Goal: Transaction & Acquisition: Purchase product/service

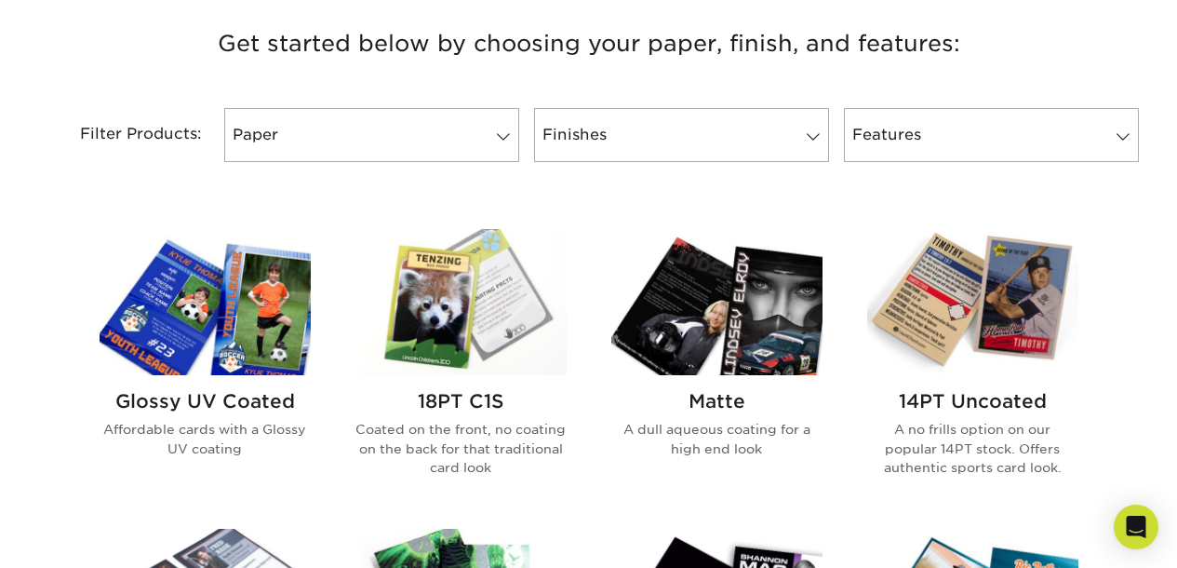
scroll to position [713, 0]
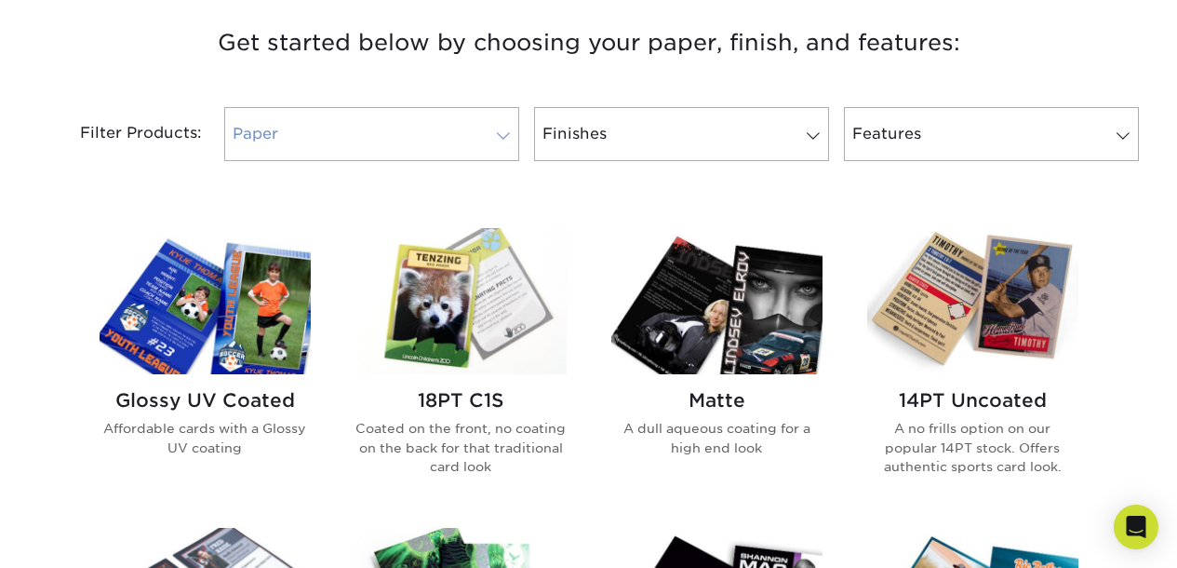
click at [507, 139] on span at bounding box center [503, 135] width 26 height 15
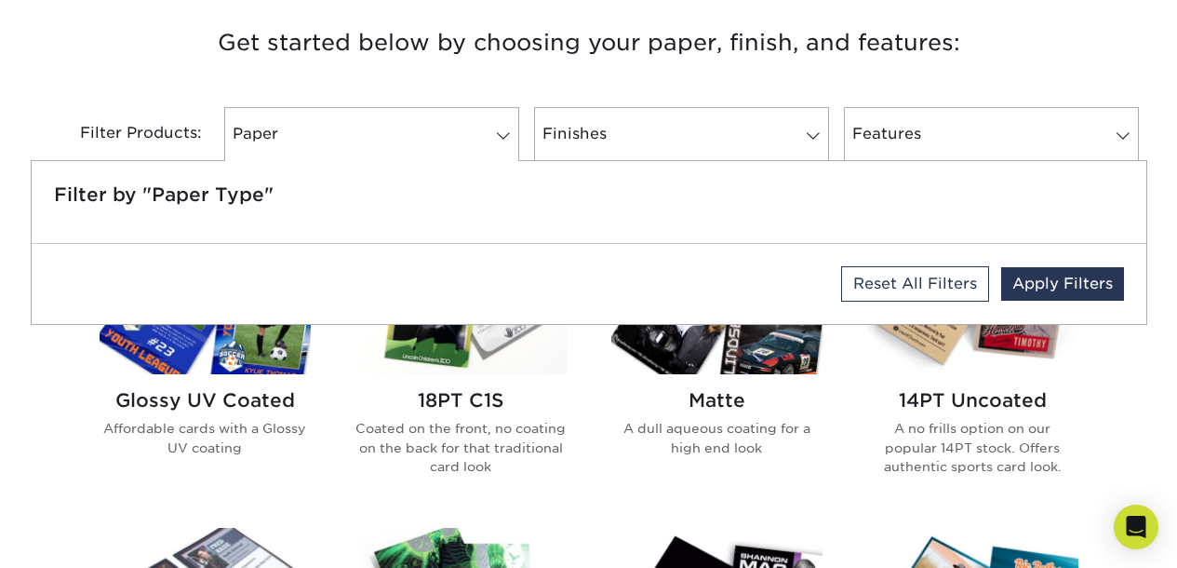
click at [832, 501] on div "Matte A dull aqueous coating for a high end look" at bounding box center [717, 366] width 256 height 277
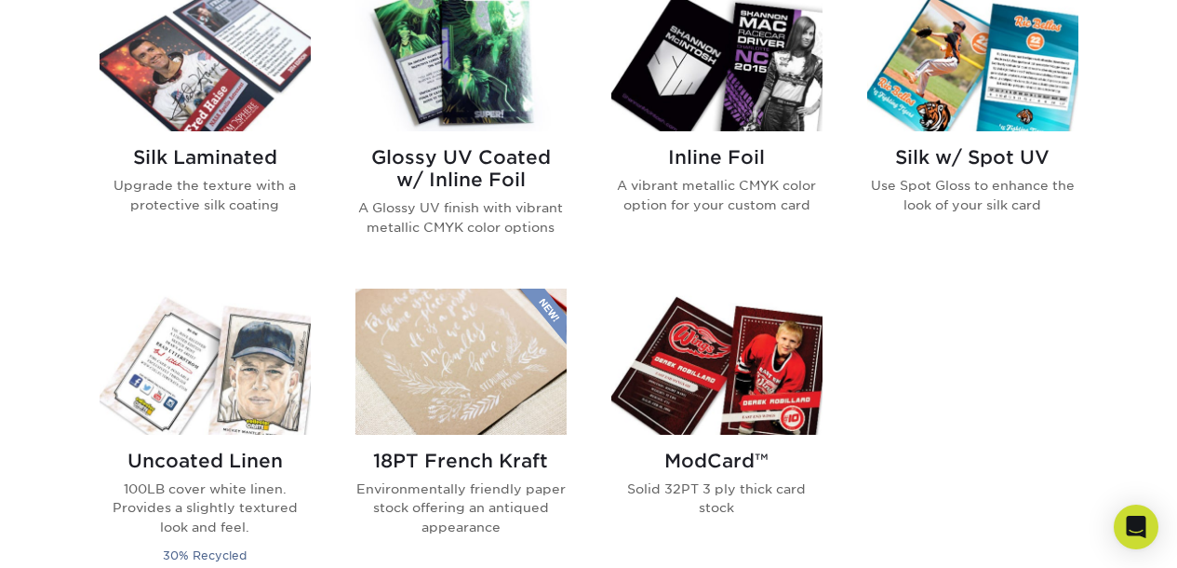
scroll to position [1260, 0]
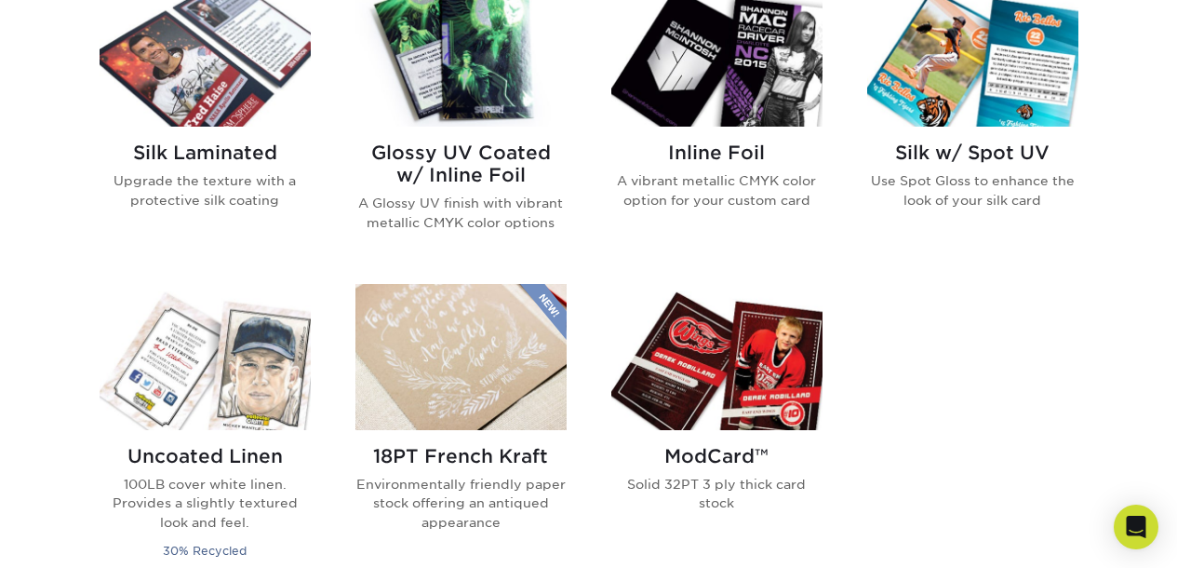
click at [714, 361] on img at bounding box center [716, 357] width 211 height 146
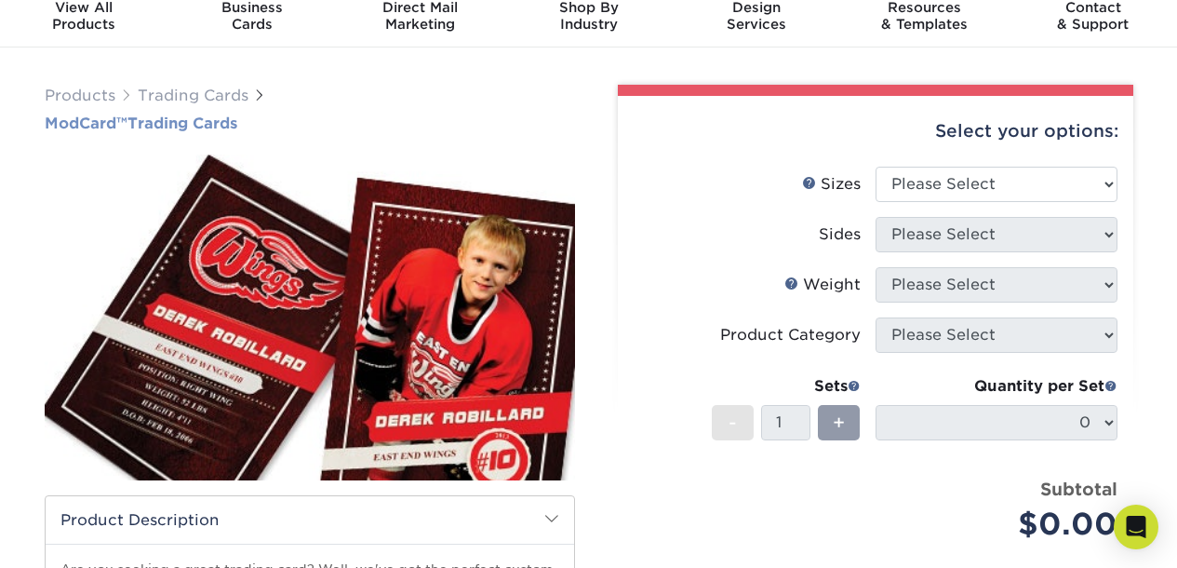
scroll to position [111, 0]
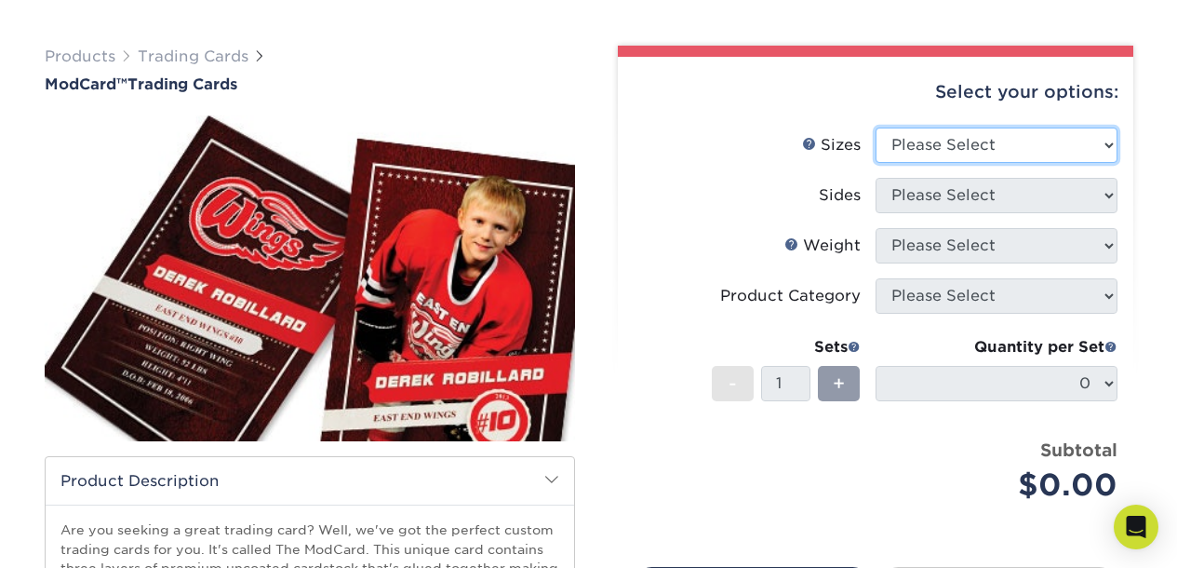
select select "2.50x3.50"
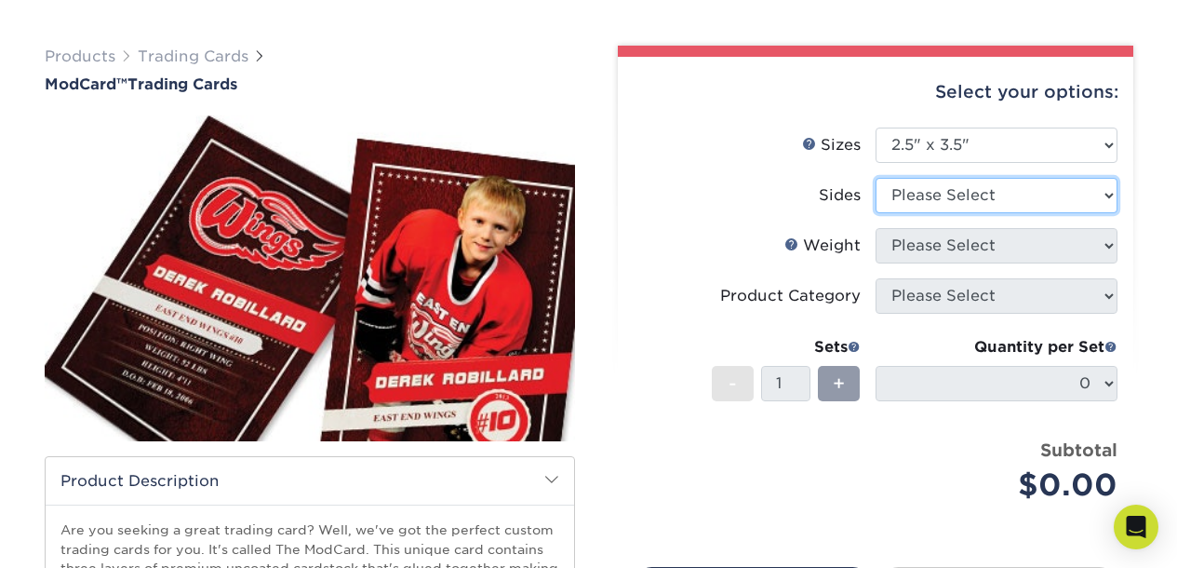
select select "13abbda7-1d64-4f25-8bb2-c179b224825d"
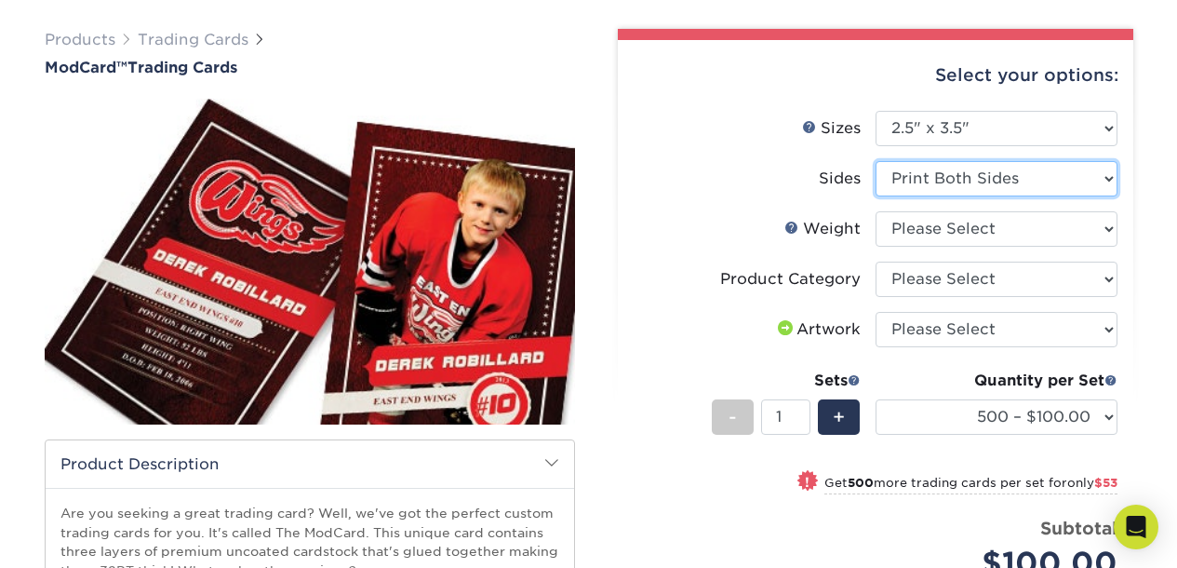
scroll to position [127, 0]
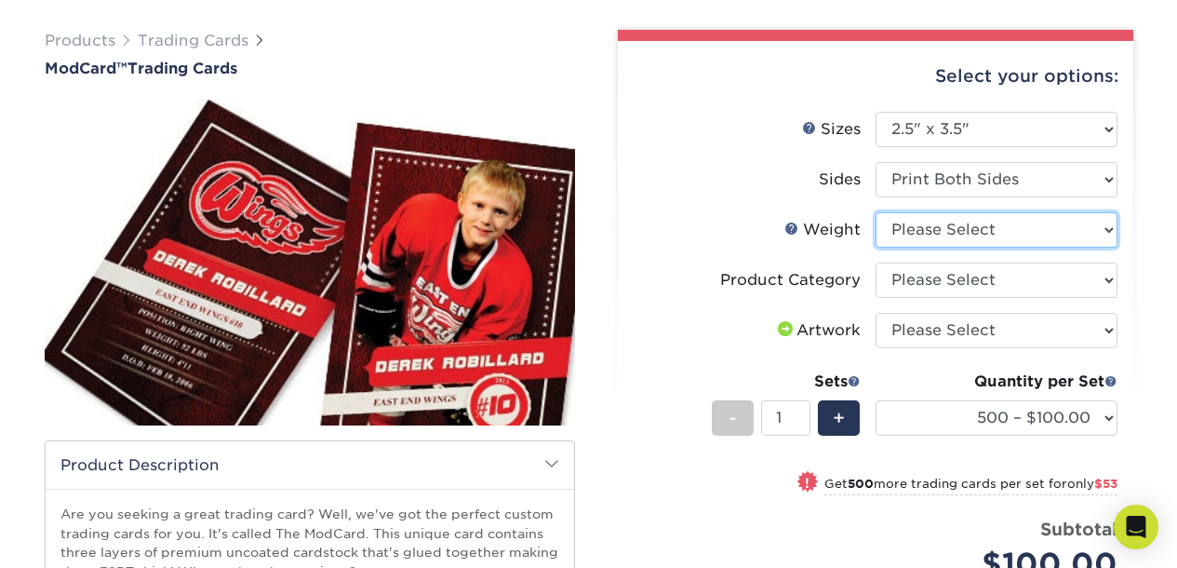
select select "32PTUCBLK"
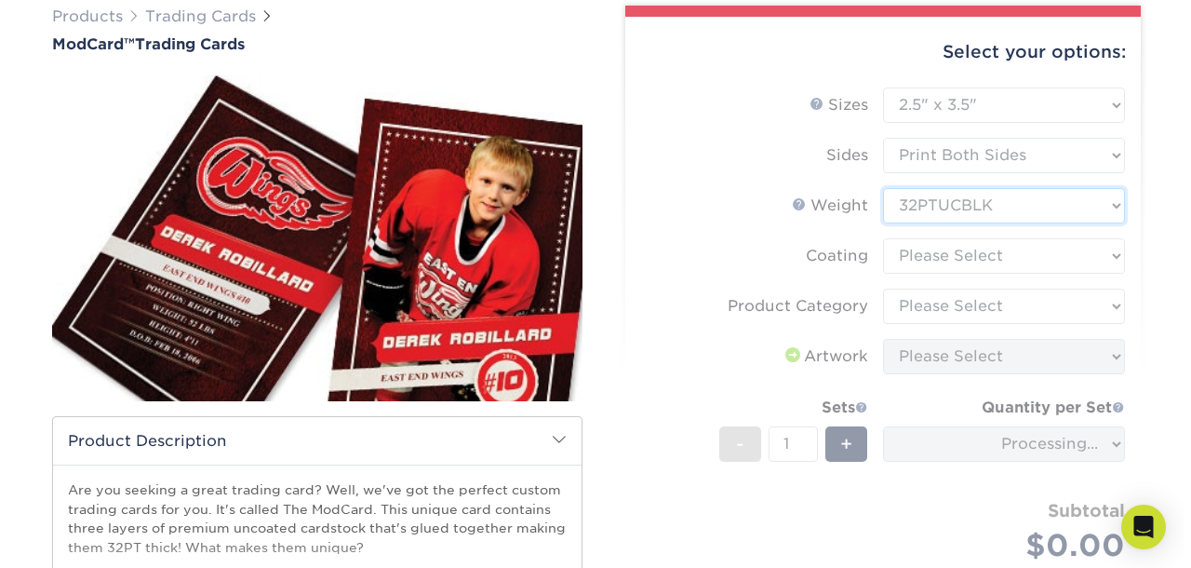
scroll to position [161, 0]
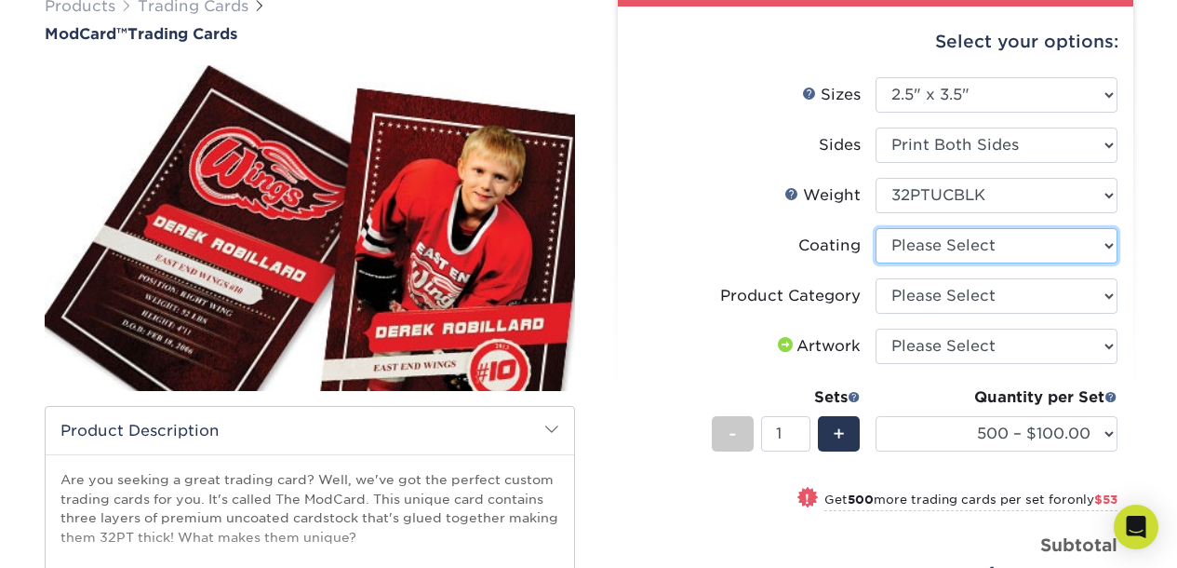
select select "3e7618de-abca-4bda-9f97-8b9129e913d8"
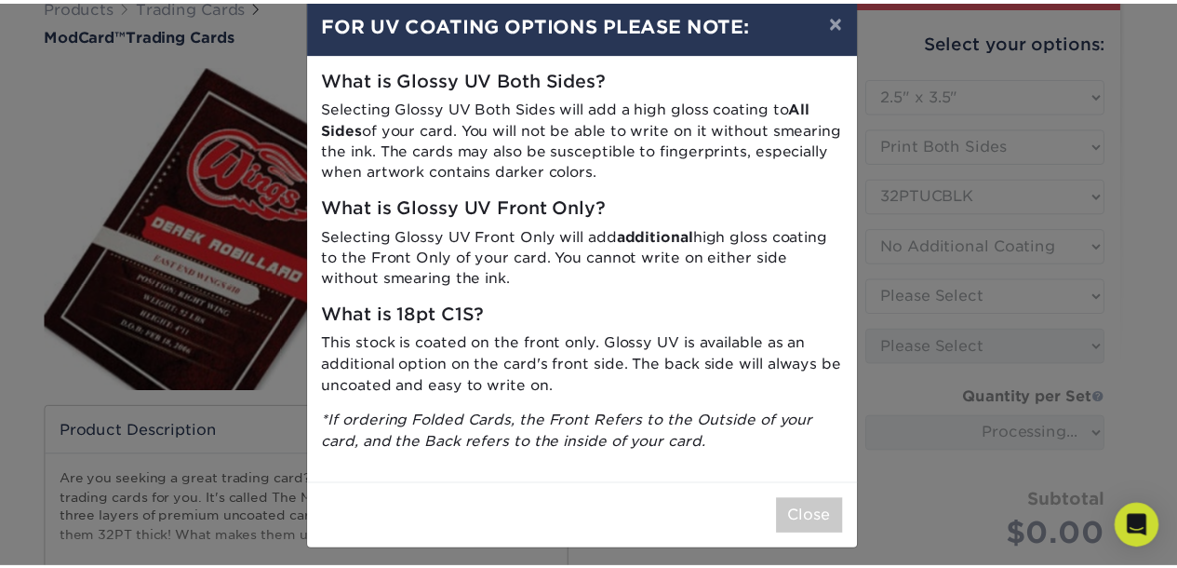
scroll to position [30, 0]
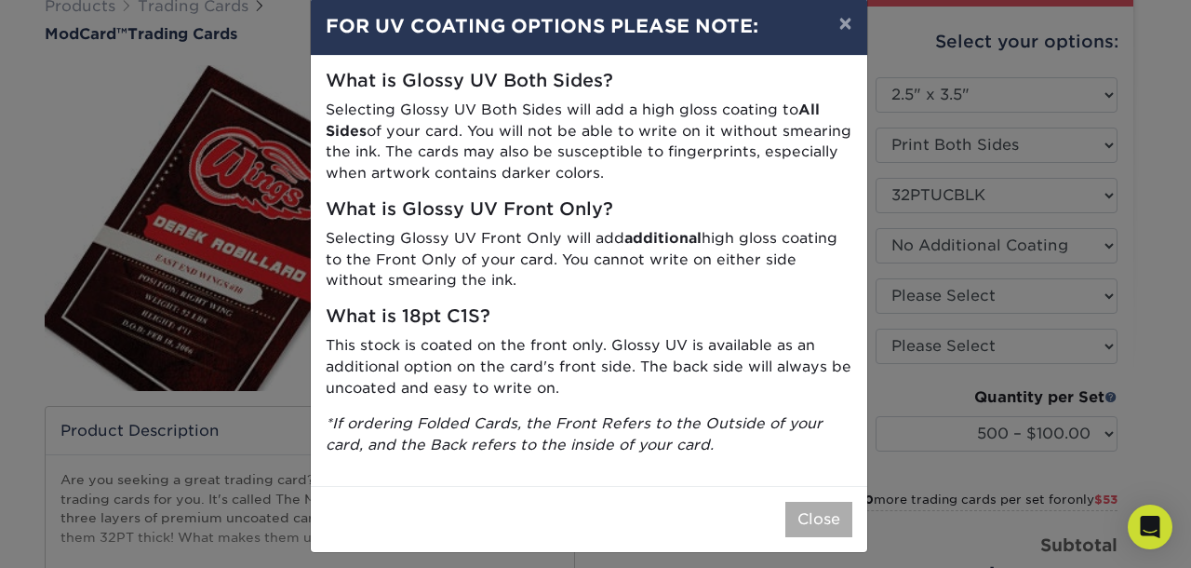
click at [812, 511] on button "Close" at bounding box center [818, 519] width 67 height 35
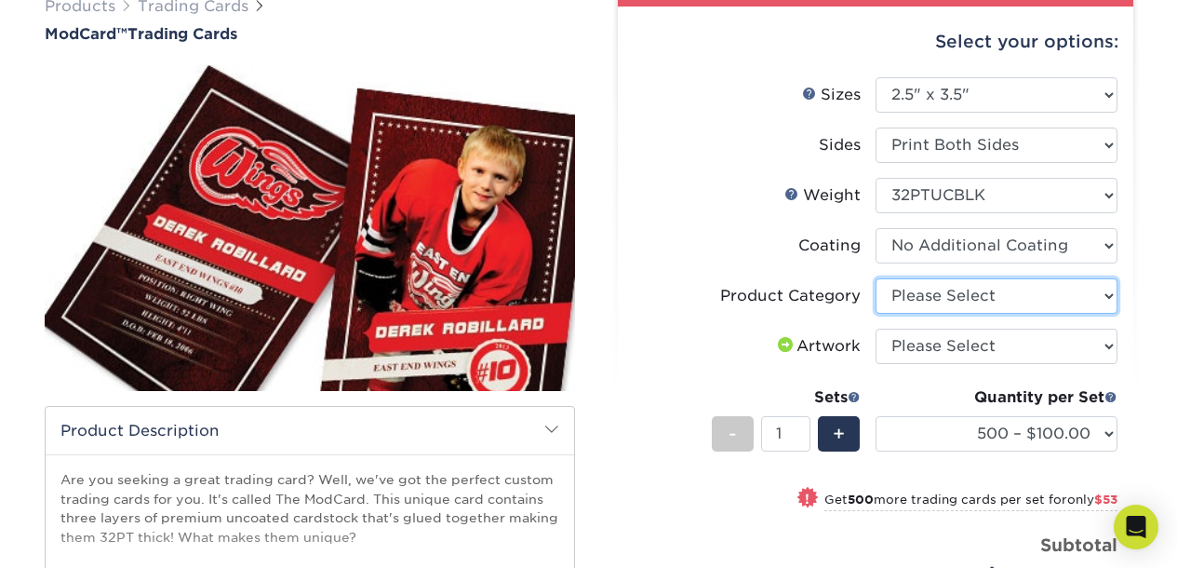
select select "c2f9bce9-36c2-409d-b101-c29d9d031e18"
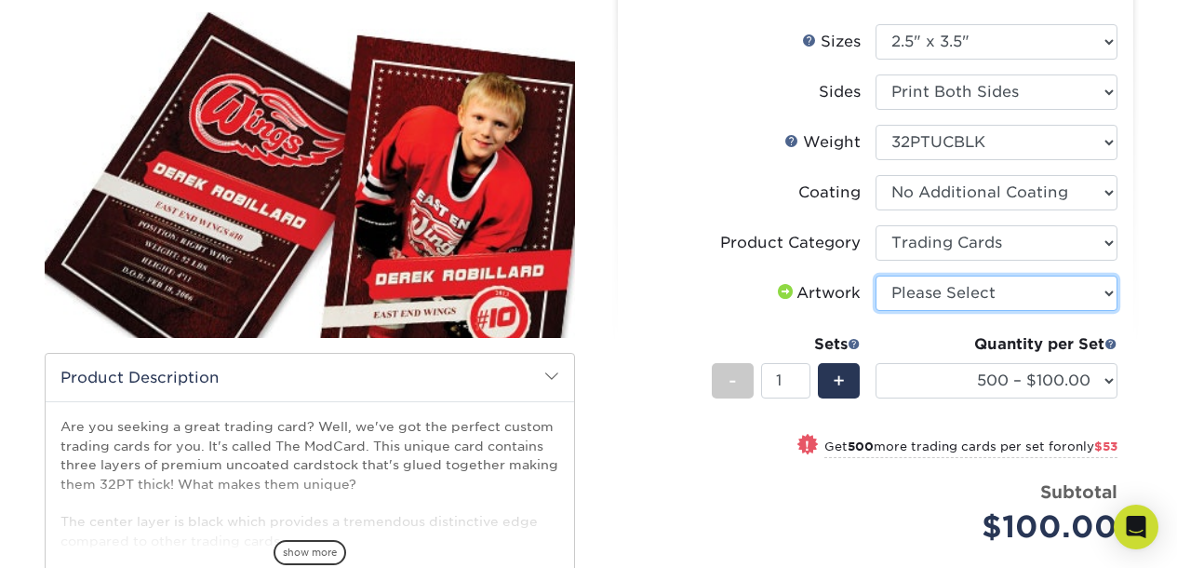
select select "upload"
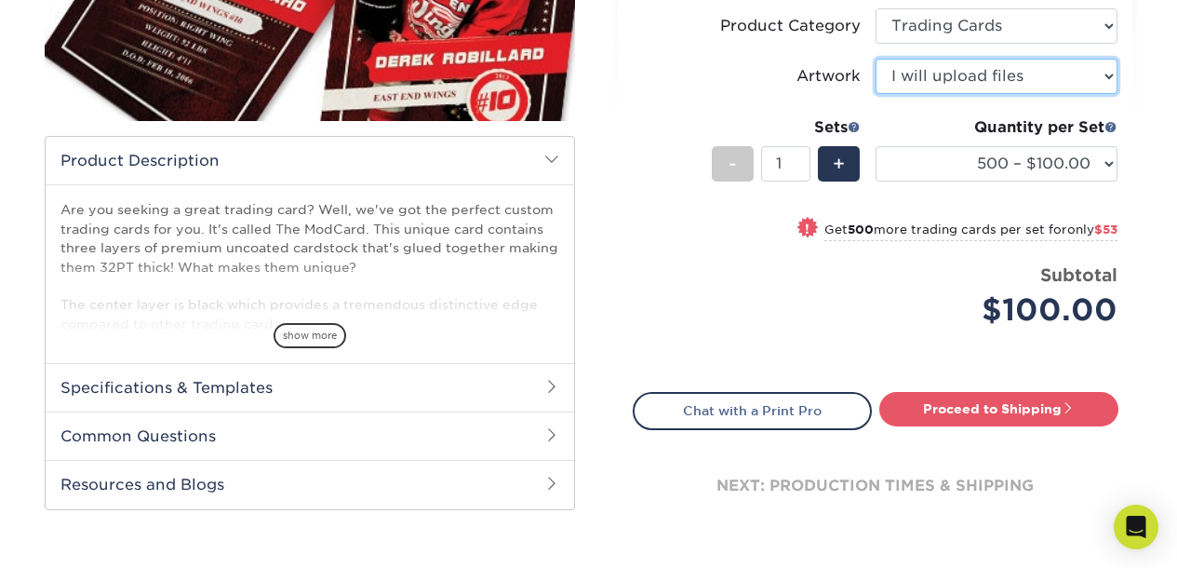
scroll to position [426, 0]
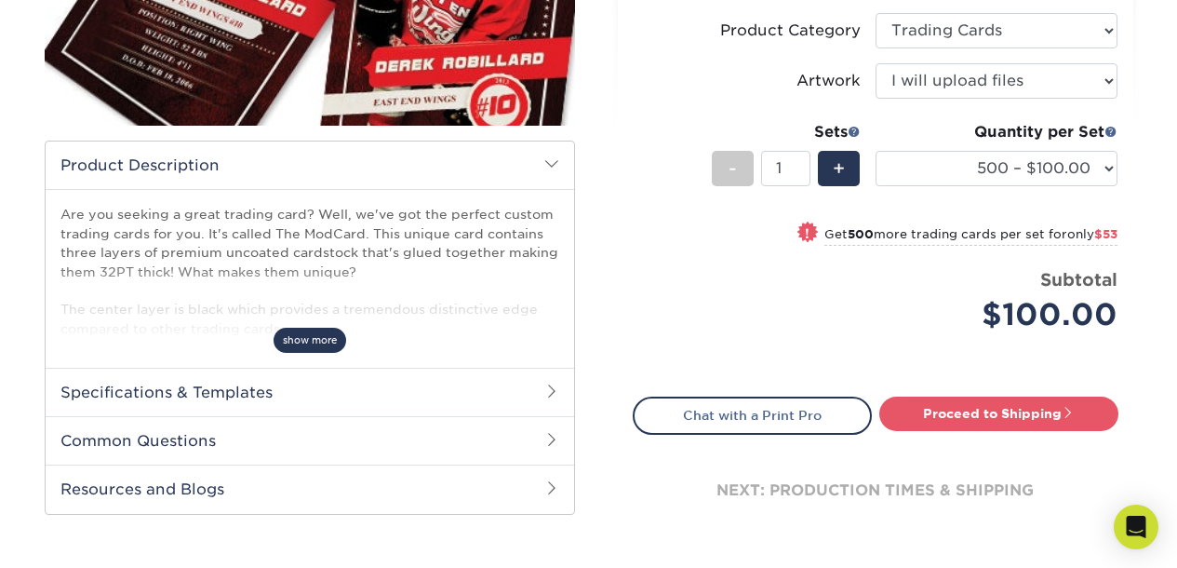
click at [318, 334] on span "show more" at bounding box center [310, 340] width 73 height 25
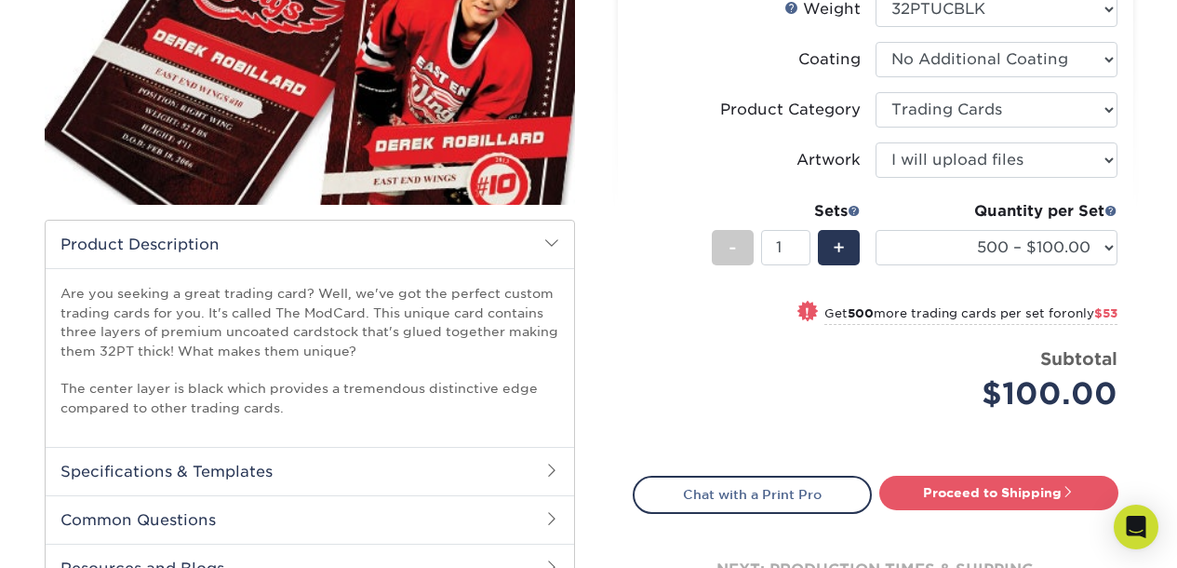
scroll to position [362, 0]
